Goal: Task Accomplishment & Management: Manage account settings

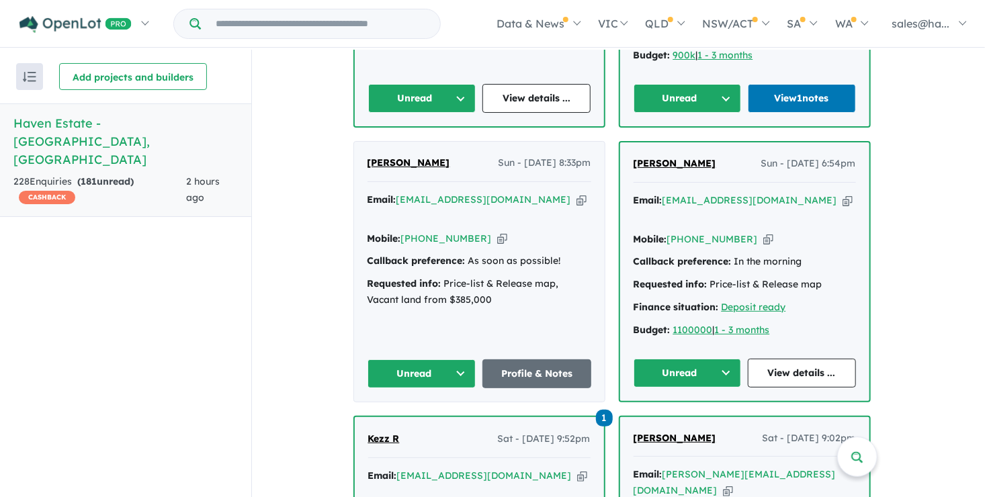
scroll to position [806, 0]
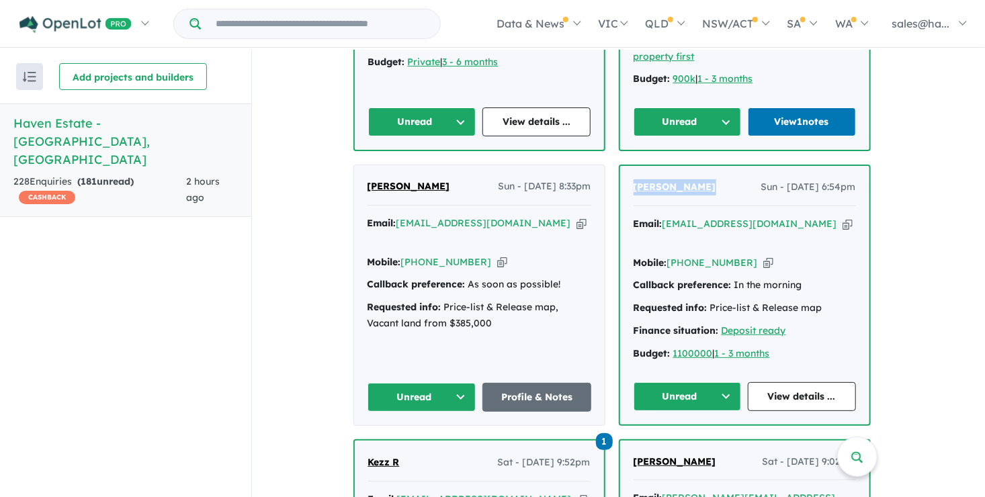
drag, startPoint x: 709, startPoint y: 161, endPoint x: 637, endPoint y: 160, distance: 71.9
click at [637, 179] on div "Tanya Tindale Sun - 24/08/2025, 6:54pm" at bounding box center [744, 192] width 222 height 27
drag, startPoint x: 637, startPoint y: 160, endPoint x: 646, endPoint y: 161, distance: 8.1
copy span "[PERSON_NAME]"
click at [763, 256] on icon "button" at bounding box center [768, 263] width 10 height 14
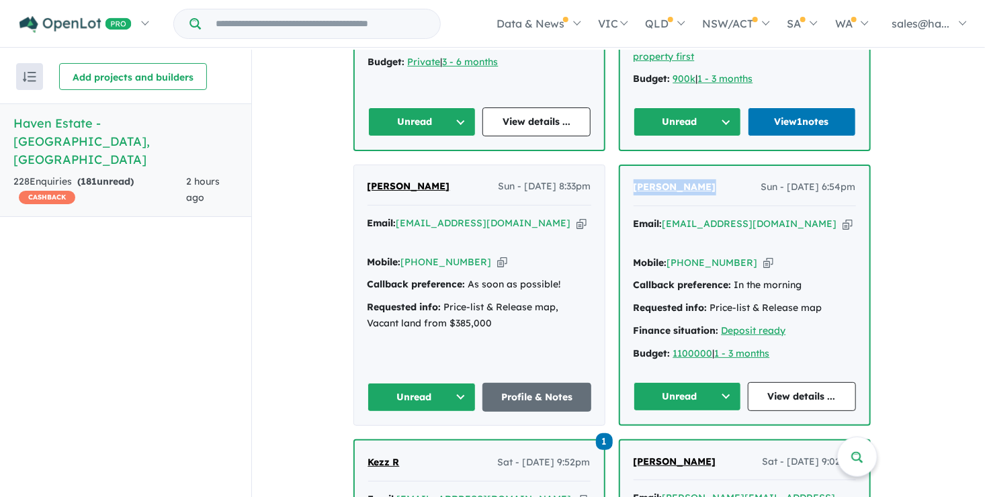
copy span "[PERSON_NAME]"
click at [842, 217] on icon "button" at bounding box center [847, 224] width 10 height 14
copy span "[PERSON_NAME]"
click at [810, 382] on link "View details ..." at bounding box center [802, 396] width 108 height 29
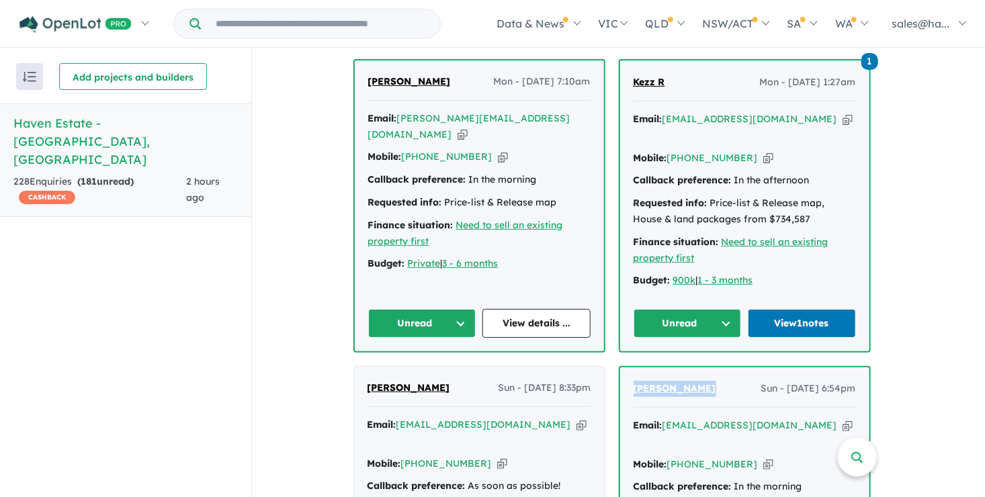
scroll to position [537, 0]
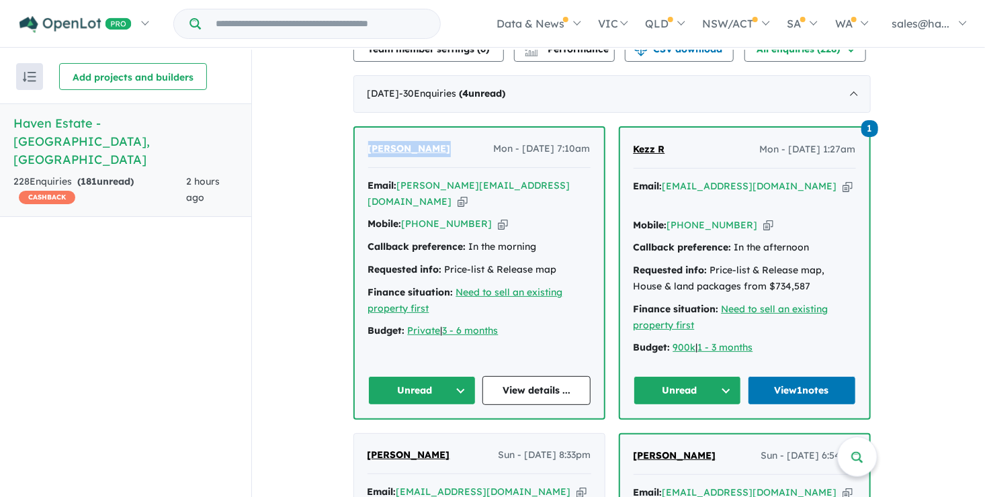
drag, startPoint x: 431, startPoint y: 142, endPoint x: 371, endPoint y: 143, distance: 59.1
click at [371, 143] on div "Peter Natoli Mon - 25/08/2025, 7:10am" at bounding box center [479, 154] width 222 height 27
drag, startPoint x: 371, startPoint y: 143, endPoint x: 393, endPoint y: 144, distance: 21.5
copy span "[PERSON_NAME]"
click at [498, 217] on icon "button" at bounding box center [503, 224] width 10 height 14
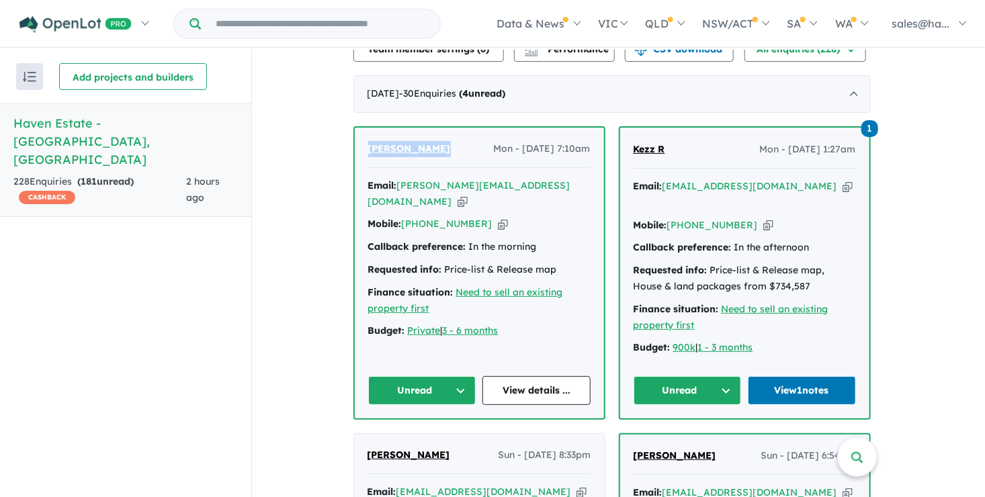
copy span "[PERSON_NAME]"
click at [468, 195] on icon "button" at bounding box center [462, 202] width 10 height 14
copy span "[PERSON_NAME]"
click at [538, 376] on link "View details ..." at bounding box center [536, 390] width 108 height 29
click at [461, 376] on button "Unread" at bounding box center [422, 390] width 108 height 29
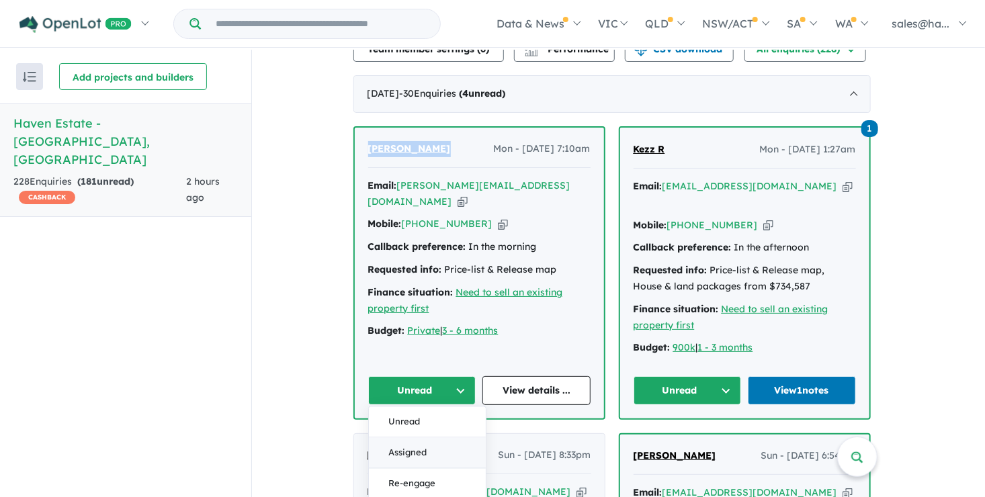
click at [415, 438] on button "Assigned" at bounding box center [427, 453] width 117 height 31
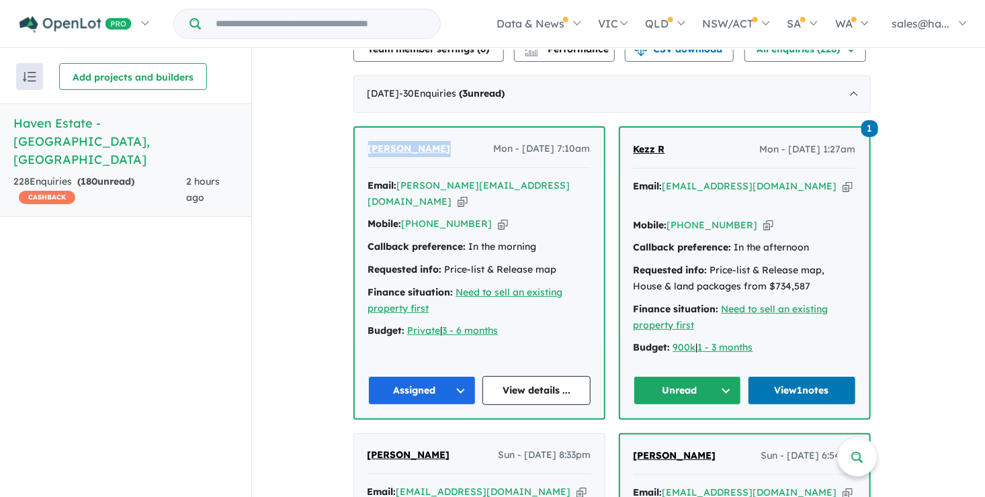
click at [728, 376] on button "Unread" at bounding box center [687, 390] width 108 height 29
click at [697, 438] on button "Assigned" at bounding box center [692, 453] width 117 height 31
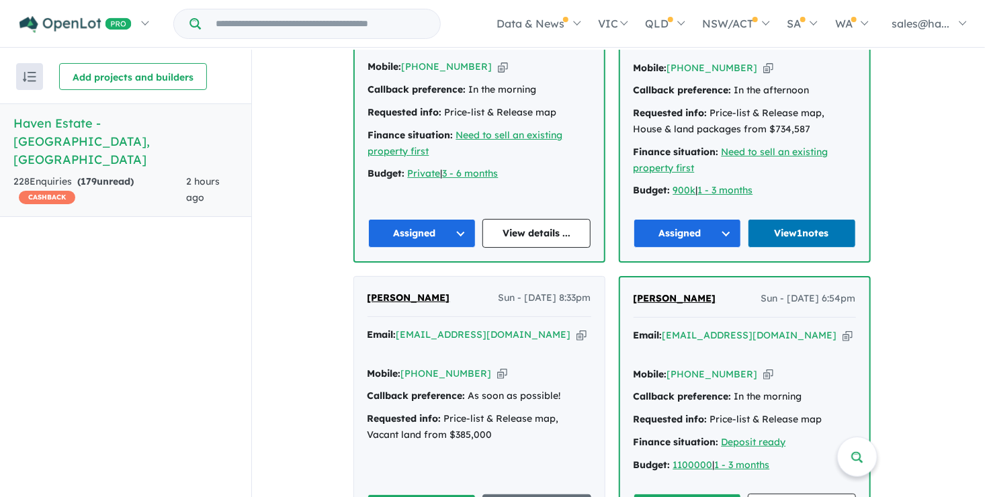
scroll to position [739, 0]
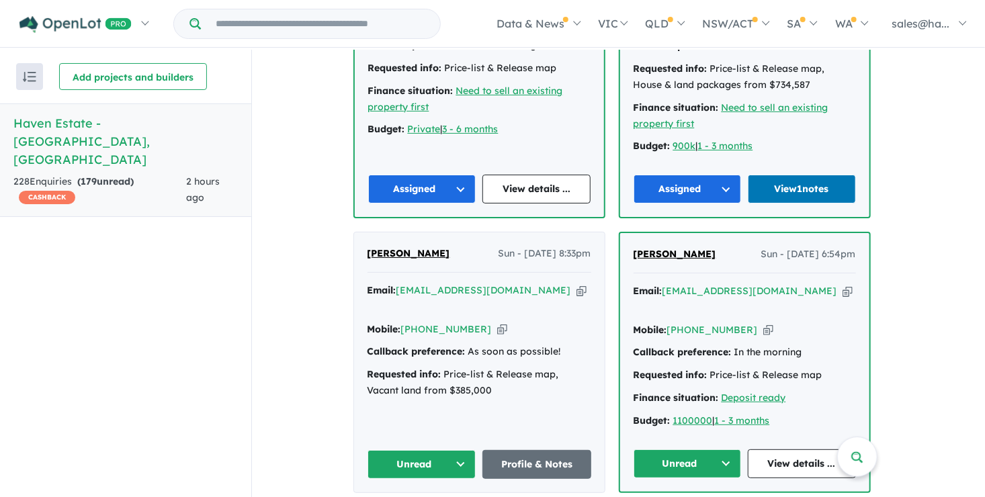
click at [729, 449] on button "Unread" at bounding box center [687, 463] width 108 height 29
click at [684, 480] on button "Unread" at bounding box center [692, 495] width 117 height 31
click at [723, 449] on button "Unread" at bounding box center [687, 463] width 108 height 29
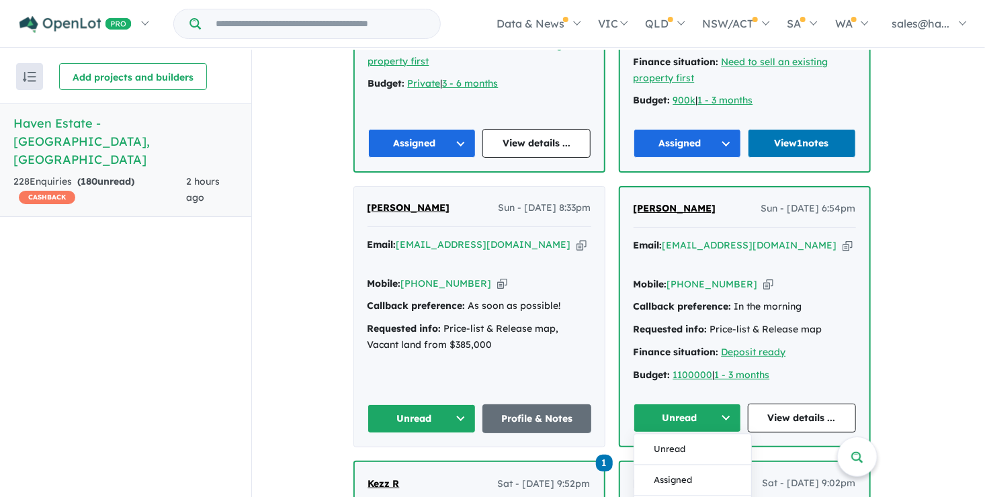
scroll to position [806, 0]
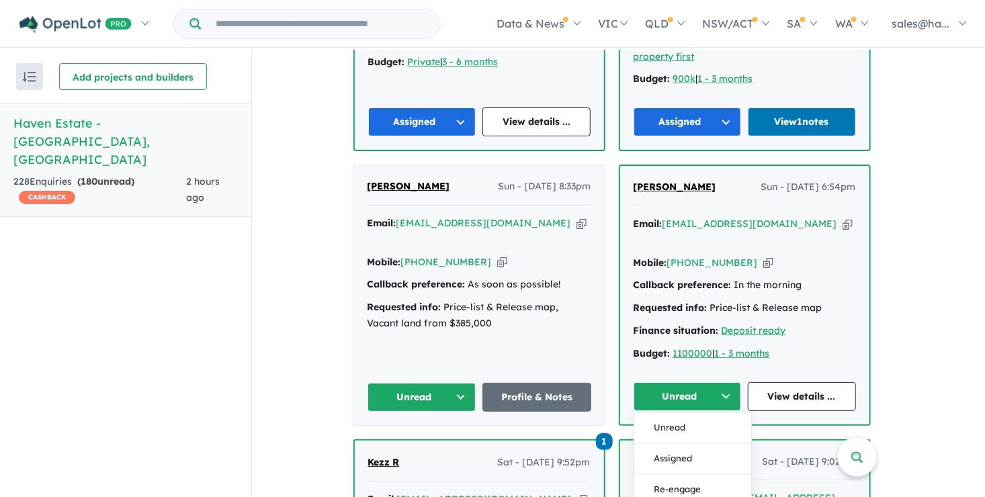
click at [683, 443] on button "Assigned" at bounding box center [692, 458] width 117 height 31
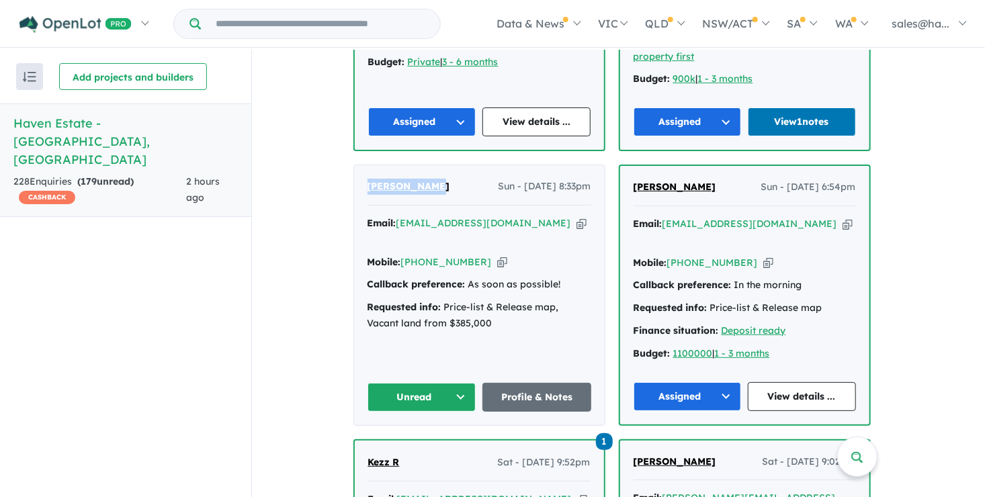
drag, startPoint x: 449, startPoint y: 168, endPoint x: 360, endPoint y: 167, distance: 89.4
click at [360, 167] on div "Jane Hayward Sun - 24/08/2025, 8:33pm Email: jhayward3003@gmail.com Copied! Mob…" at bounding box center [479, 294] width 251 height 259
drag, startPoint x: 360, startPoint y: 167, endPoint x: 392, endPoint y: 161, distance: 32.0
copy span "[PERSON_NAME]"
click at [497, 255] on icon "button" at bounding box center [502, 262] width 10 height 14
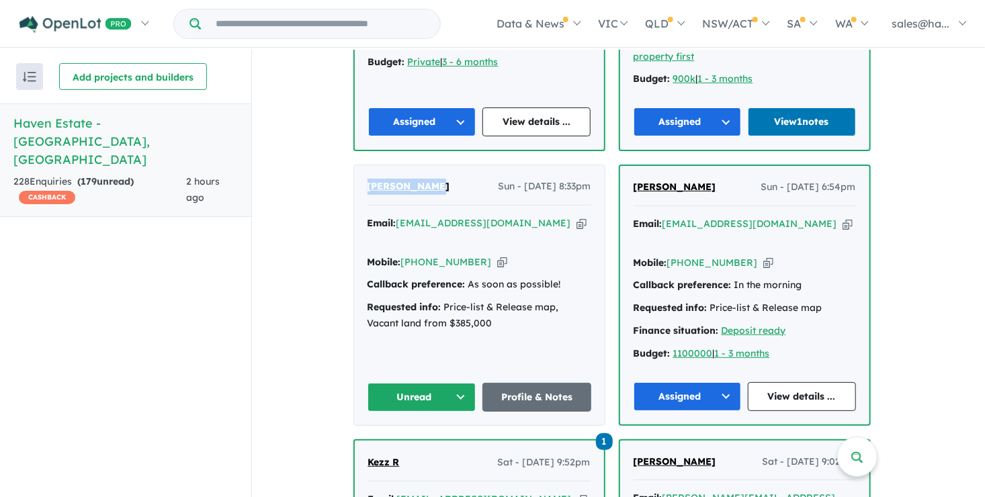
copy span "[PERSON_NAME]"
click at [576, 216] on icon "button" at bounding box center [581, 223] width 10 height 14
copy span "[PERSON_NAME]"
click at [535, 383] on link "Profile & Notes" at bounding box center [536, 397] width 109 height 29
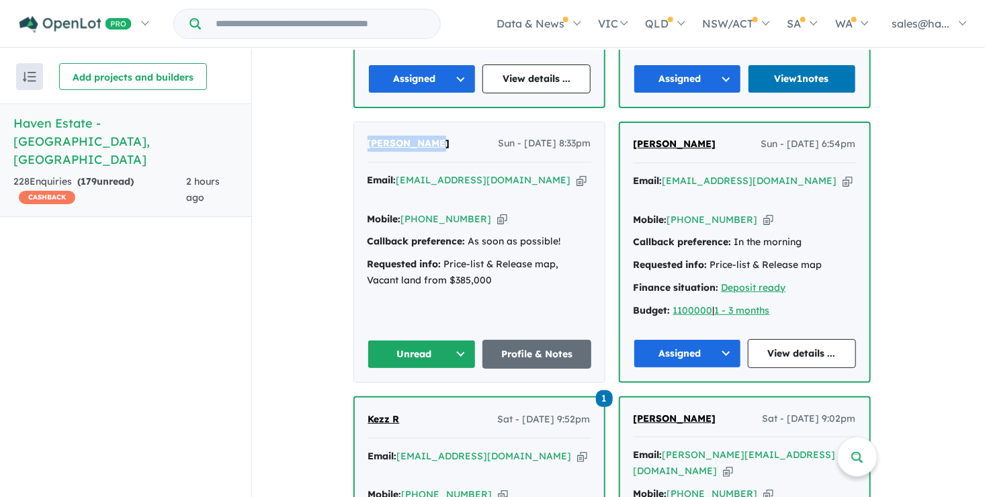
scroll to position [873, 0]
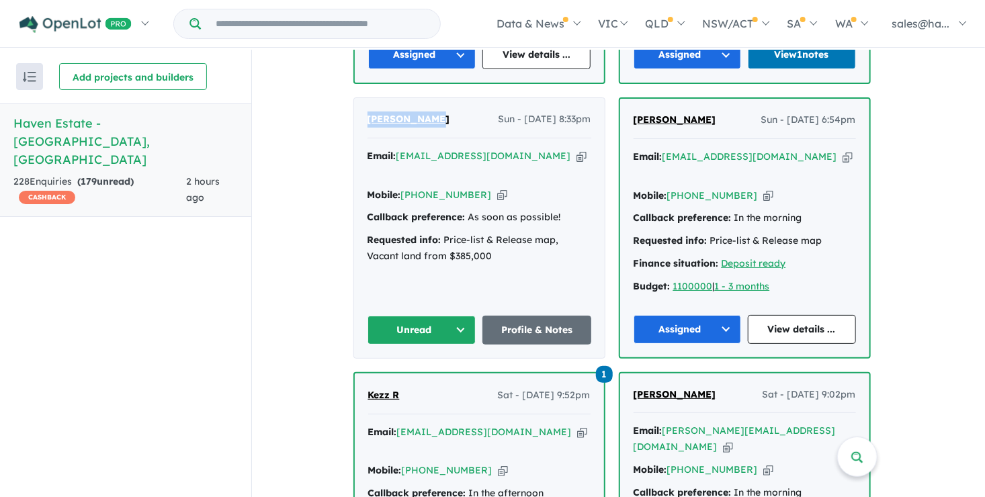
click at [462, 316] on button "Unread" at bounding box center [421, 330] width 109 height 29
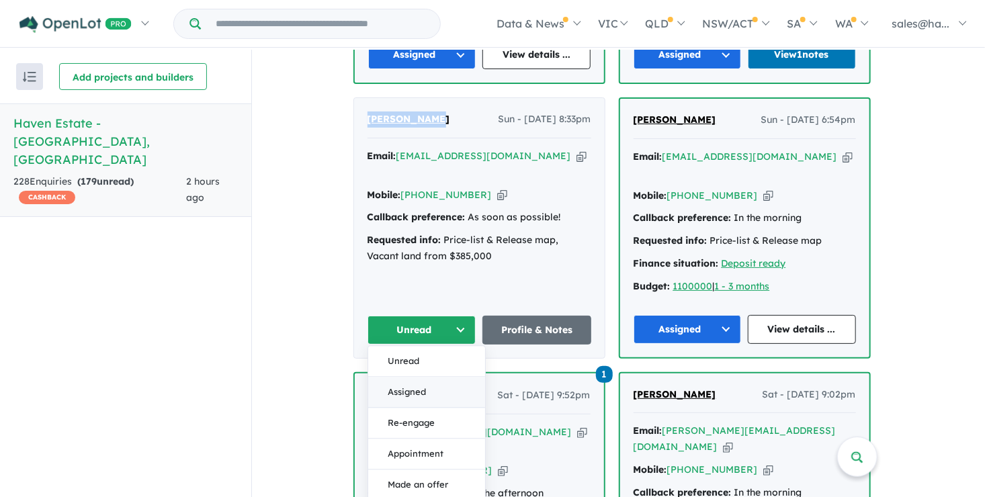
click at [425, 377] on button "Assigned" at bounding box center [426, 392] width 117 height 31
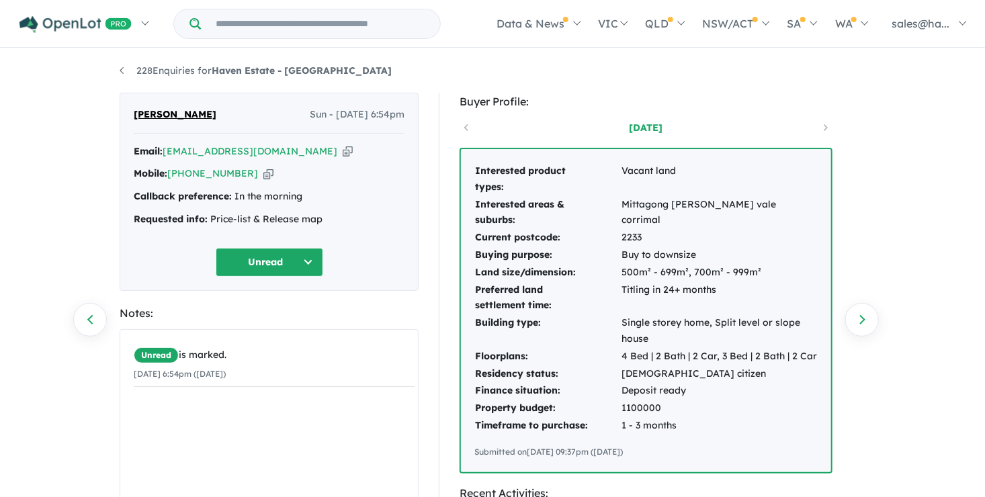
click at [304, 261] on button "Unread" at bounding box center [269, 262] width 107 height 29
click at [267, 326] on button "Assigned" at bounding box center [274, 325] width 117 height 31
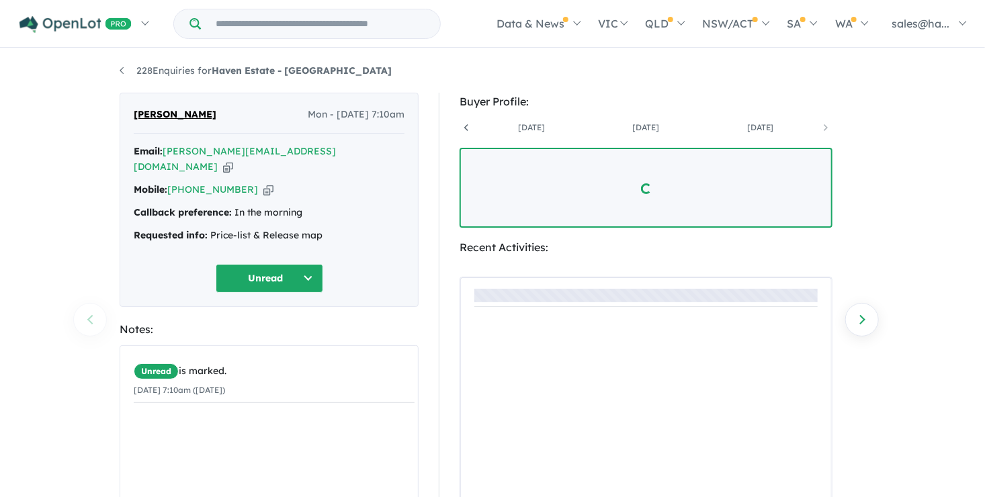
scroll to position [0, 214]
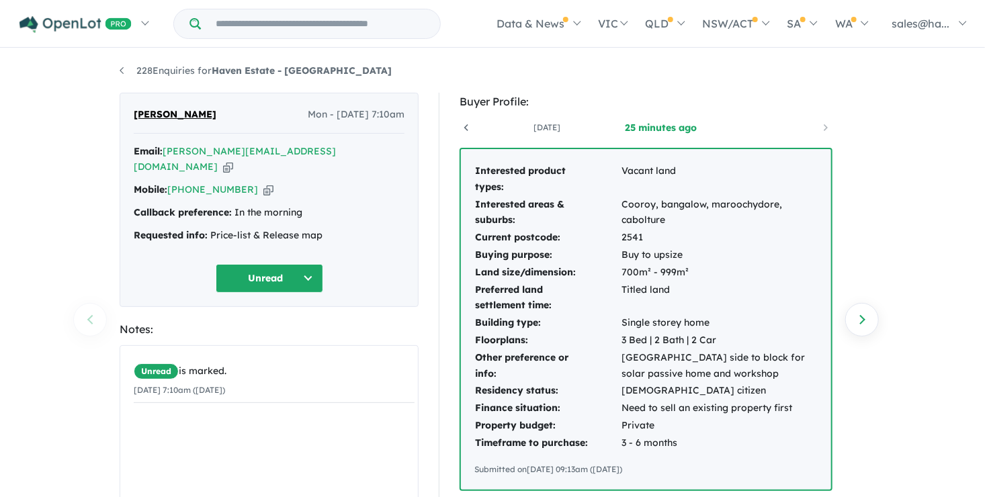
click at [298, 264] on button "Unread" at bounding box center [269, 278] width 107 height 29
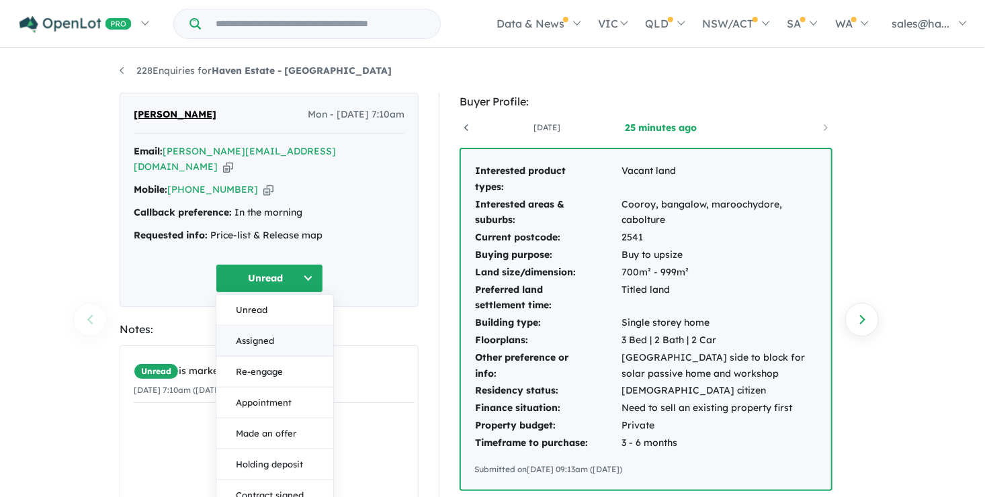
click at [266, 325] on button "Assigned" at bounding box center [274, 340] width 117 height 31
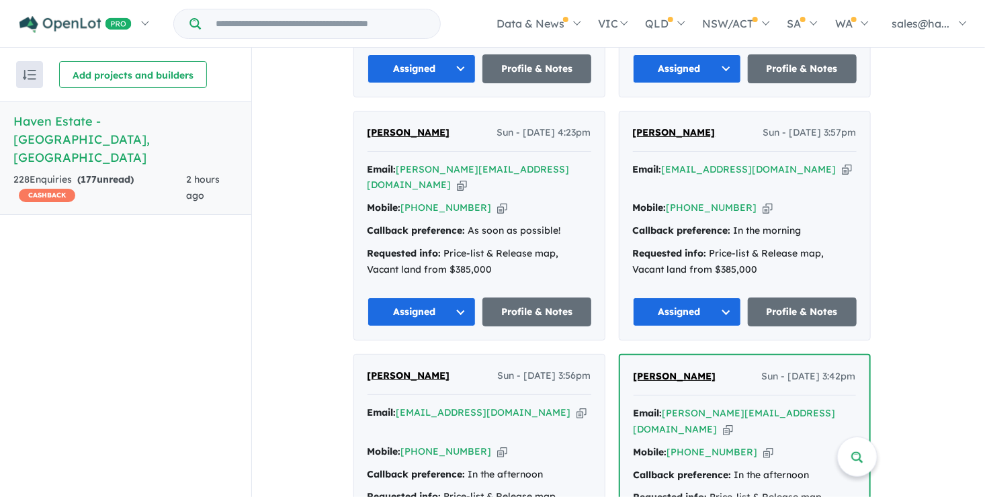
scroll to position [3091, 0]
